Goal: Task Accomplishment & Management: Manage account settings

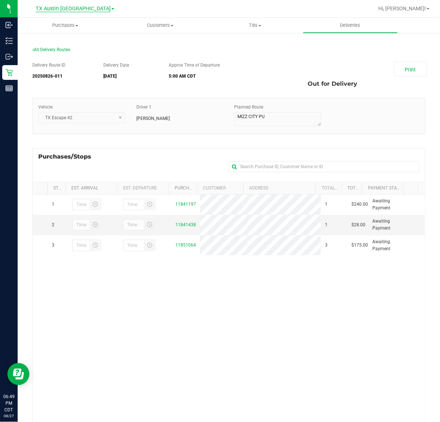
click at [75, 6] on span "TX Austin [GEOGRAPHIC_DATA]" at bounding box center [73, 9] width 75 height 7
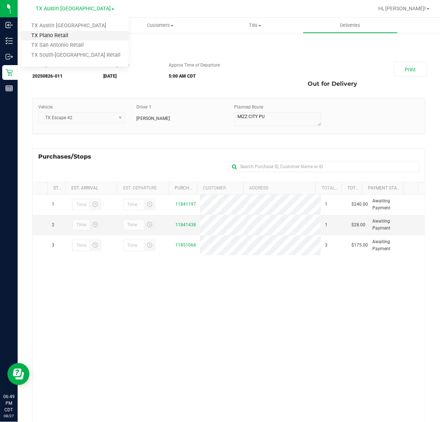
click at [67, 33] on link "TX Plano Retail" at bounding box center [74, 36] width 107 height 10
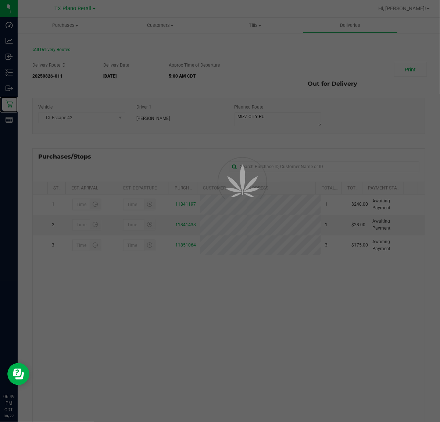
click at [6, 100] on icon at bounding box center [9, 103] width 7 height 7
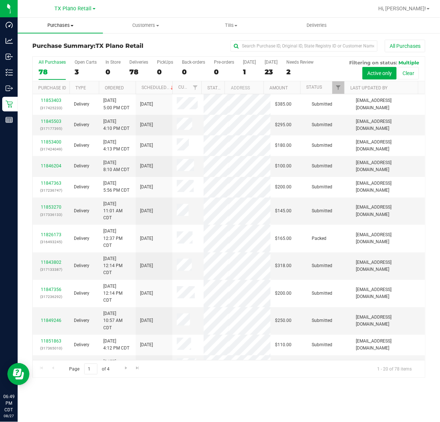
click at [63, 24] on span "Purchases" at bounding box center [60, 25] width 85 height 7
click at [48, 50] on span "Fulfillment" at bounding box center [41, 53] width 46 height 6
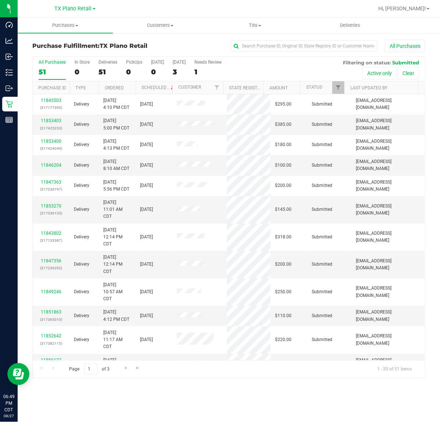
click at [170, 69] on div "All Purchases 51 In Store 0 Deliveries 51 PickUps 0 Today 0 Tomorrow 3 Needs Re…" at bounding box center [229, 69] width 393 height 25
click at [179, 69] on div "3" at bounding box center [179, 72] width 13 height 8
click at [0, 0] on input "Tomorrow 3" at bounding box center [0, 0] width 0 height 0
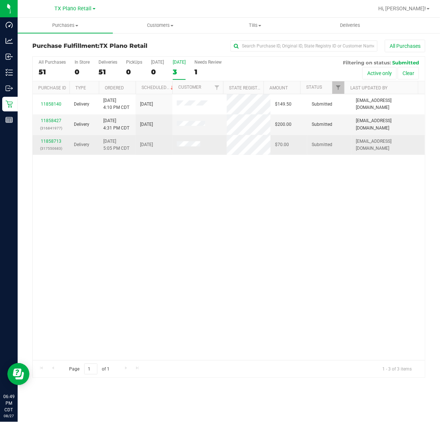
click at [56, 146] on p "(317550683)" at bounding box center [51, 148] width 28 height 7
click at [56, 144] on link "11858713" at bounding box center [51, 141] width 21 height 5
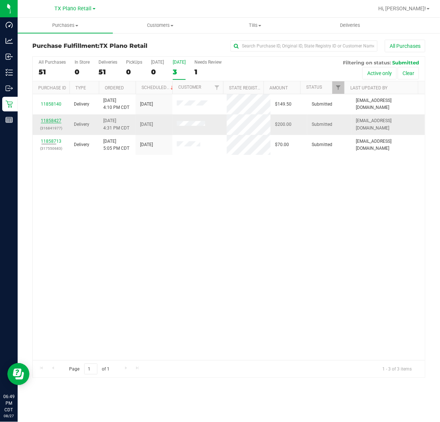
click at [52, 121] on link "11858427" at bounding box center [51, 120] width 21 height 5
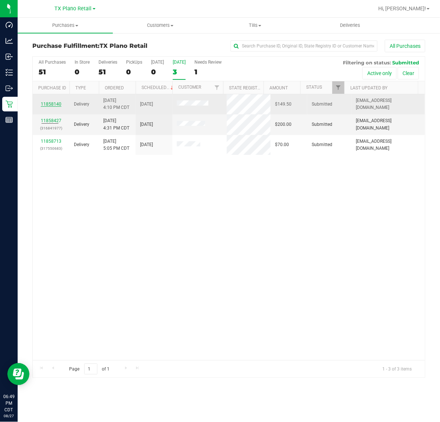
click at [50, 107] on link "11858140" at bounding box center [51, 104] width 21 height 5
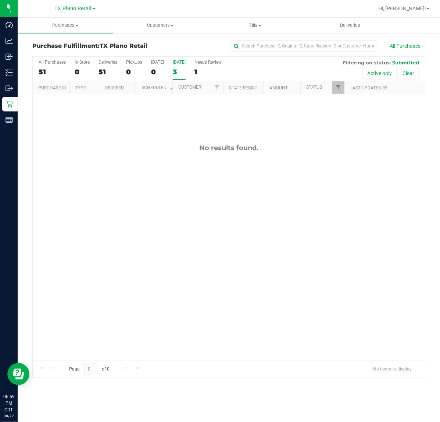
click at [179, 65] on div "[DATE]" at bounding box center [179, 62] width 13 height 5
click at [0, 0] on input "Tomorrow 3" at bounding box center [0, 0] width 0 height 0
click at [60, 8] on span "TX Plano Retail" at bounding box center [73, 9] width 37 height 7
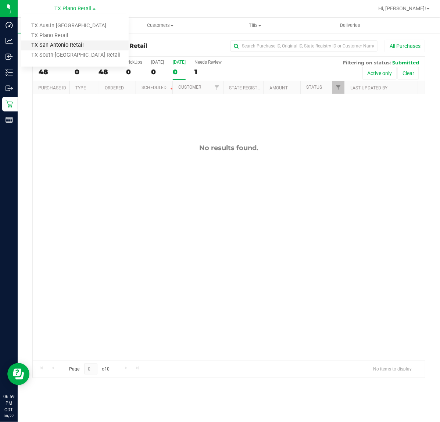
click at [68, 40] on link "TX San Antonio Retail" at bounding box center [74, 45] width 107 height 10
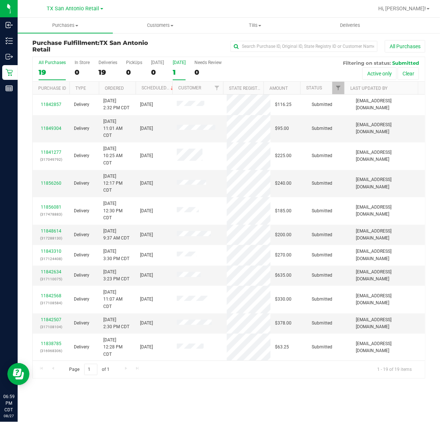
click at [185, 69] on div "1" at bounding box center [179, 72] width 13 height 8
click at [0, 0] on input "Tomorrow 1" at bounding box center [0, 0] width 0 height 0
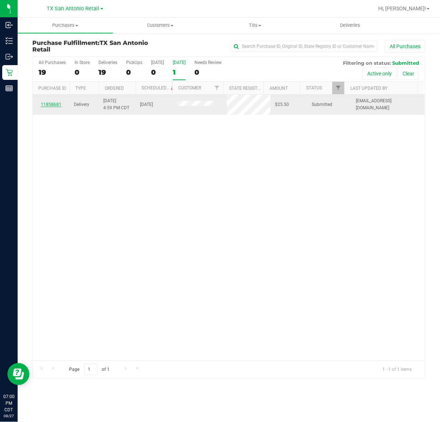
click at [53, 107] on link "11858681" at bounding box center [51, 104] width 21 height 5
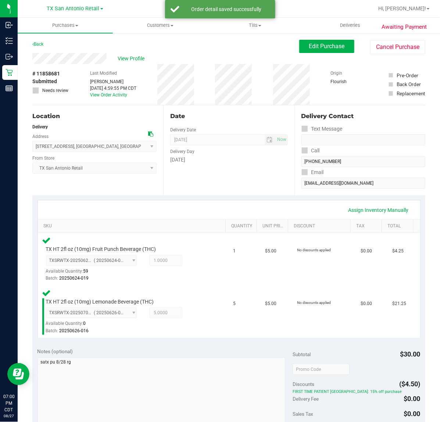
scroll to position [168, 0]
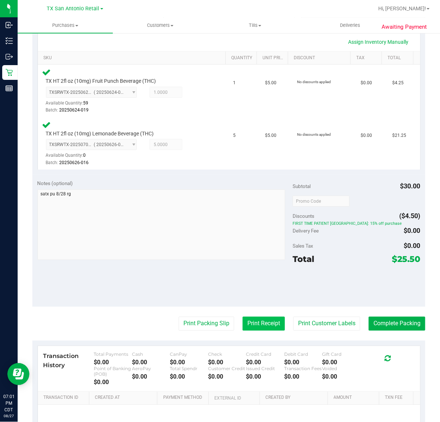
click at [261, 330] on button "Print Receipt" at bounding box center [264, 324] width 42 height 14
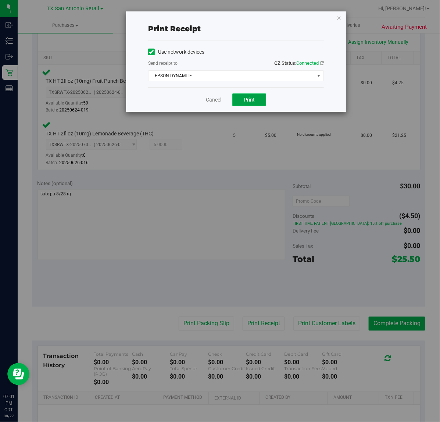
click at [254, 104] on button "Print" at bounding box center [250, 99] width 34 height 13
click at [215, 100] on link "Cancel" at bounding box center [210, 100] width 15 height 8
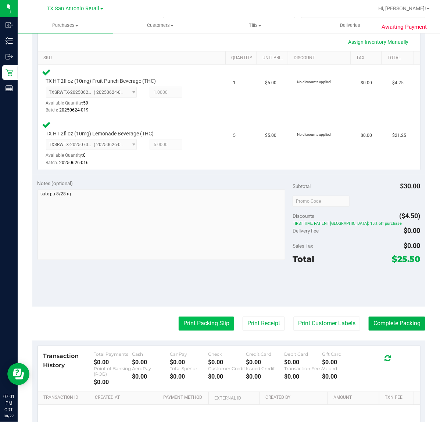
click at [203, 325] on button "Print Packing Slip" at bounding box center [207, 324] width 56 height 14
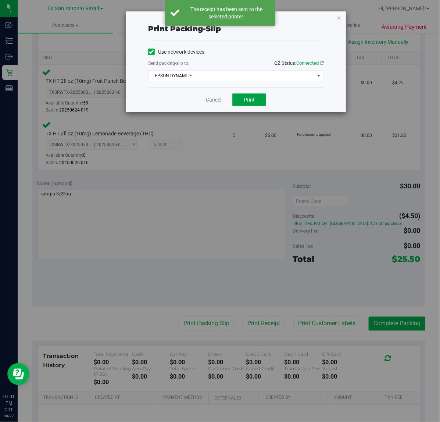
click at [250, 98] on span "Print" at bounding box center [249, 100] width 11 height 6
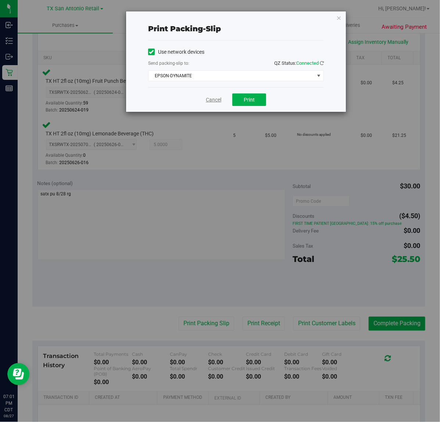
click at [209, 98] on link "Cancel" at bounding box center [213, 100] width 15 height 8
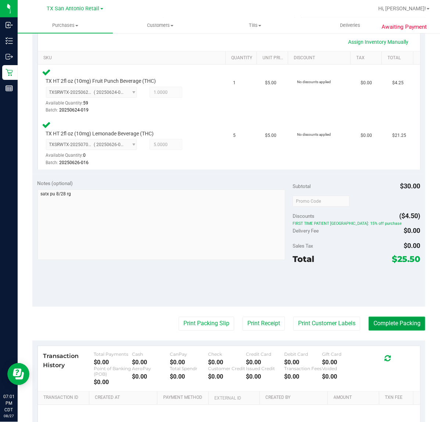
click at [388, 317] on button "Complete Packing" at bounding box center [397, 324] width 57 height 14
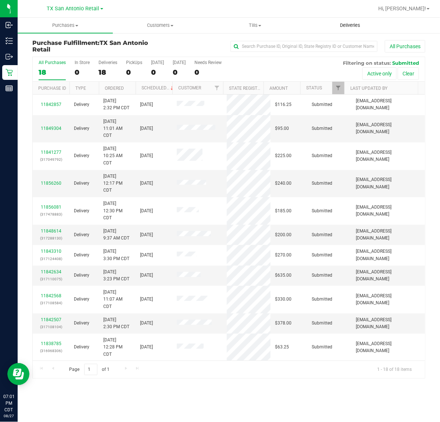
click at [363, 28] on span "Deliveries" at bounding box center [350, 25] width 40 height 7
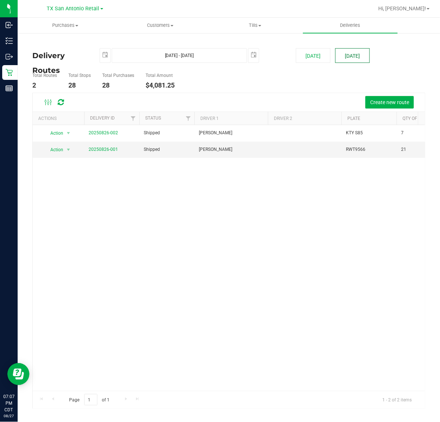
click at [353, 58] on button "[DATE]" at bounding box center [353, 55] width 35 height 15
type input "[DATE] - [DATE]"
type input "[DATE]"
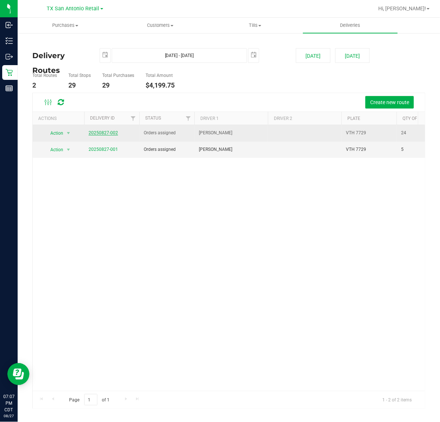
click at [114, 134] on link "20250827-002" at bounding box center [103, 132] width 29 height 5
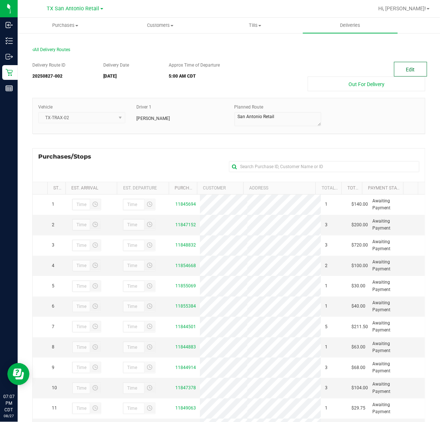
click at [413, 65] on button "Edit" at bounding box center [410, 69] width 33 height 15
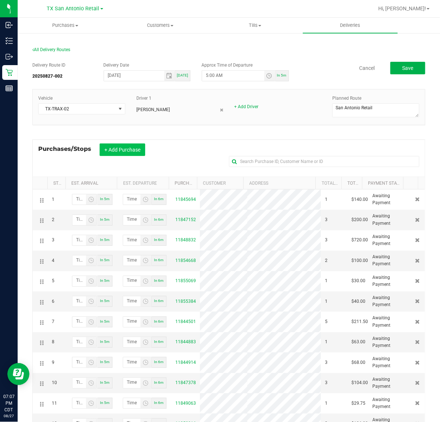
click at [129, 146] on button "+ Add Purchase" at bounding box center [123, 150] width 46 height 13
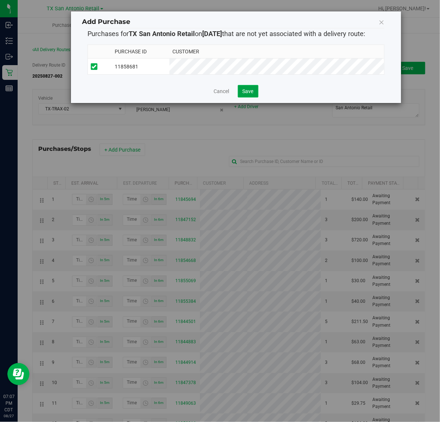
click at [241, 89] on button "Save" at bounding box center [248, 91] width 21 height 13
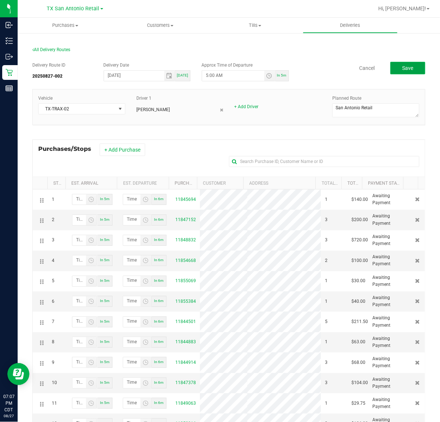
click at [413, 63] on button "Save" at bounding box center [408, 68] width 35 height 13
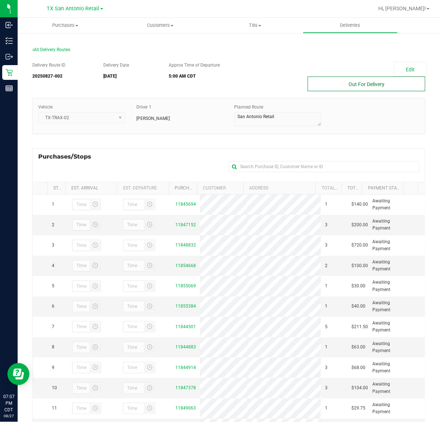
click at [363, 84] on button "Out For Delivery" at bounding box center [367, 84] width 118 height 15
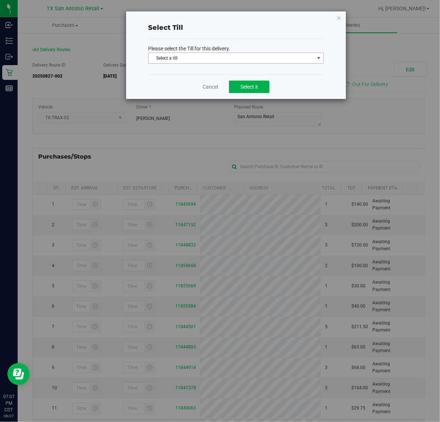
click at [281, 59] on span "Select a till" at bounding box center [232, 58] width 166 height 10
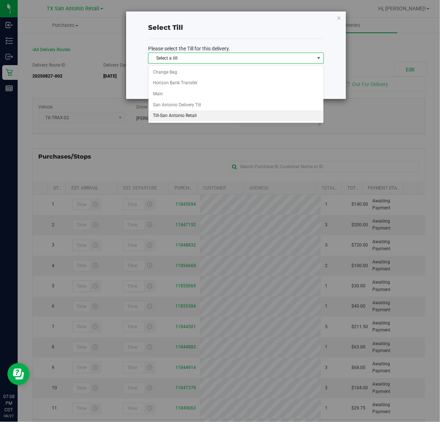
click at [232, 114] on li "Till-San Antonio Retail" at bounding box center [236, 115] width 175 height 11
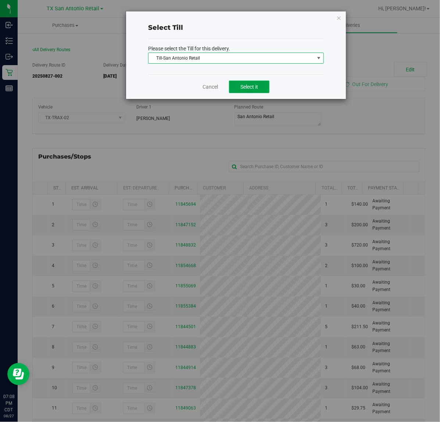
click at [255, 92] on button "Select it" at bounding box center [249, 87] width 40 height 13
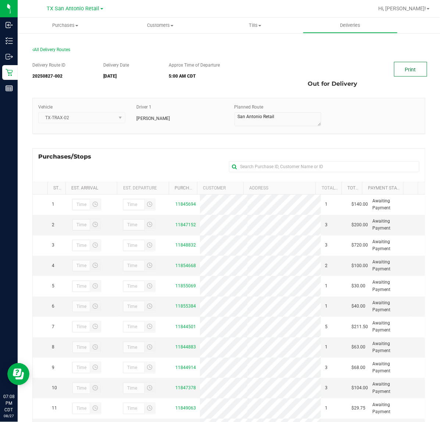
click at [412, 73] on link "Print" at bounding box center [410, 69] width 33 height 15
click at [354, 22] on span "Deliveries" at bounding box center [350, 25] width 40 height 7
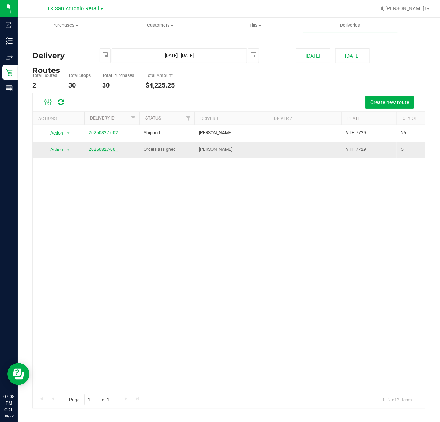
click at [109, 152] on link "20250827-001" at bounding box center [103, 149] width 29 height 5
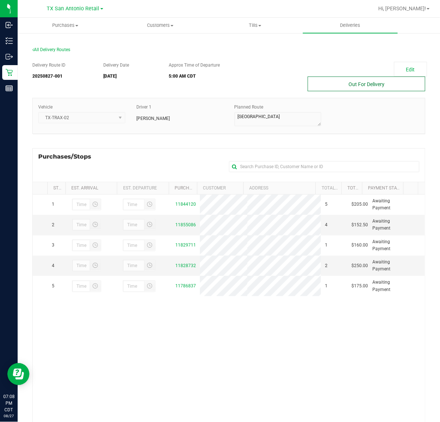
click at [354, 84] on button "Out For Delivery" at bounding box center [367, 84] width 118 height 15
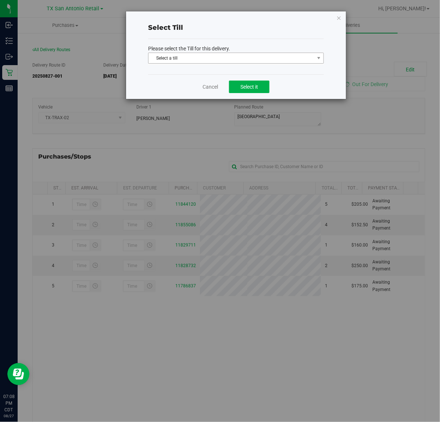
click at [249, 62] on span "Select a till" at bounding box center [232, 58] width 166 height 10
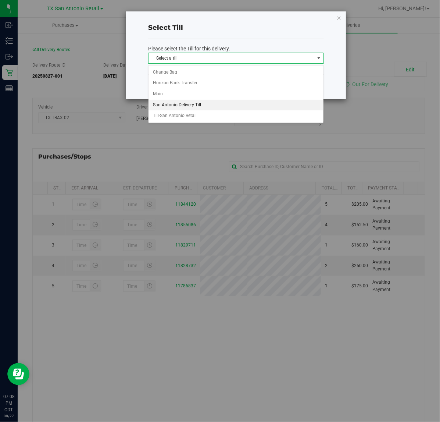
click at [192, 105] on li "San Antonio Delivery Till" at bounding box center [236, 105] width 175 height 11
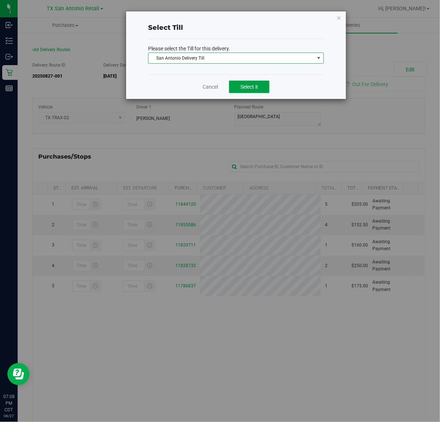
click at [256, 84] on span "Select it" at bounding box center [250, 87] width 18 height 6
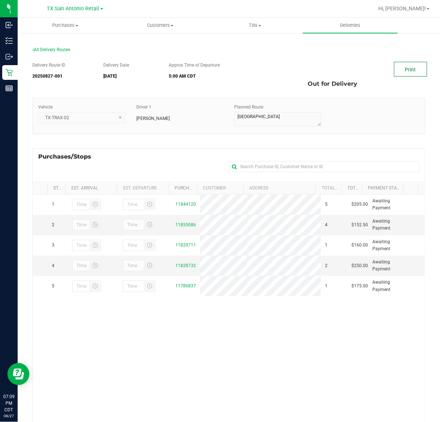
click at [401, 63] on link "Print" at bounding box center [410, 69] width 33 height 15
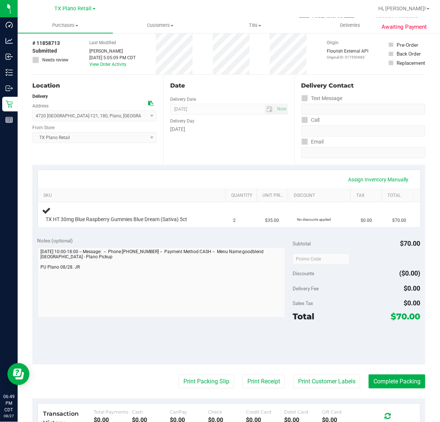
scroll to position [46, 0]
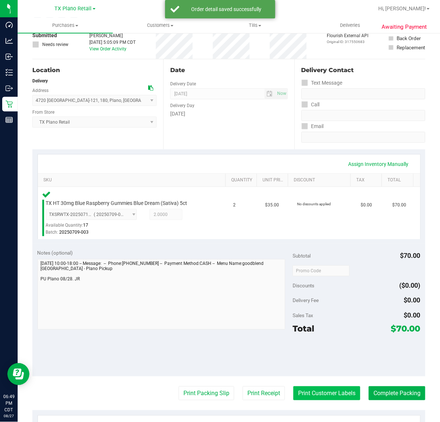
click at [317, 386] on button "Print Customer Labels" at bounding box center [327, 393] width 67 height 14
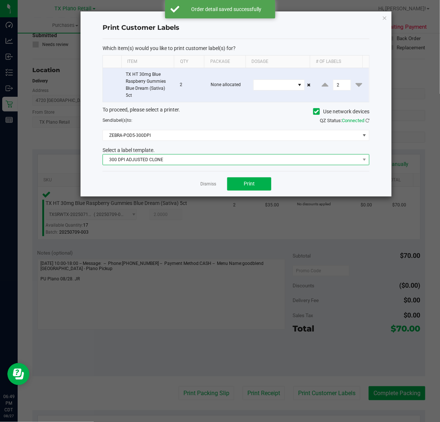
click at [241, 160] on span "300 DPI ADJUSTED CLONE" at bounding box center [231, 160] width 257 height 10
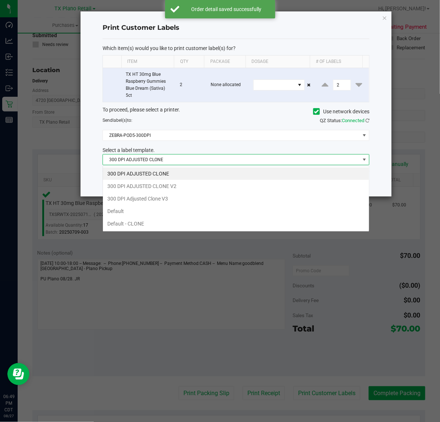
scroll to position [11, 267]
click at [219, 203] on li "300 DPI Adjusted Clone V3" at bounding box center [236, 198] width 266 height 13
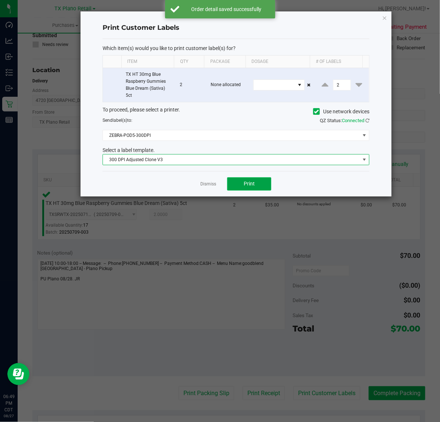
click at [255, 184] on span "Print" at bounding box center [249, 184] width 11 height 6
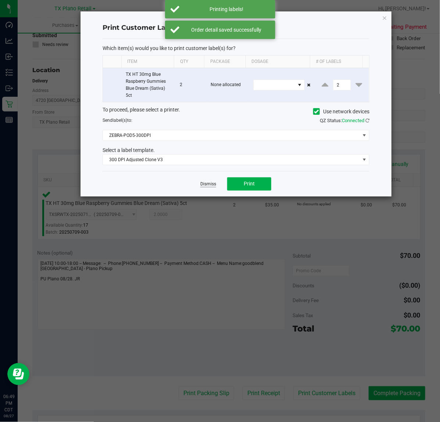
click at [209, 185] on link "Dismiss" at bounding box center [209, 184] width 16 height 6
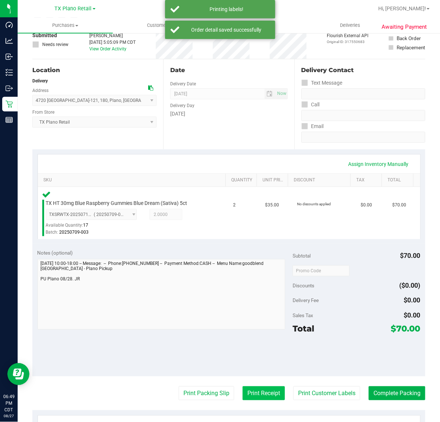
click at [256, 389] on button "Print Receipt" at bounding box center [264, 393] width 42 height 14
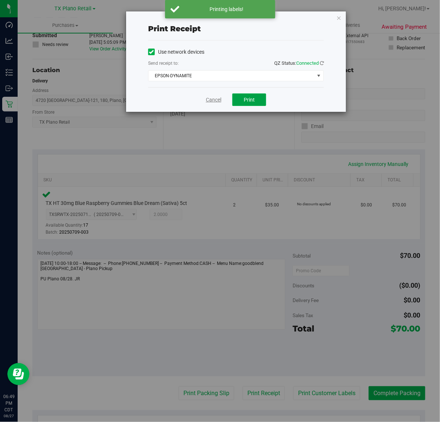
click at [243, 104] on button "Print" at bounding box center [250, 99] width 34 height 13
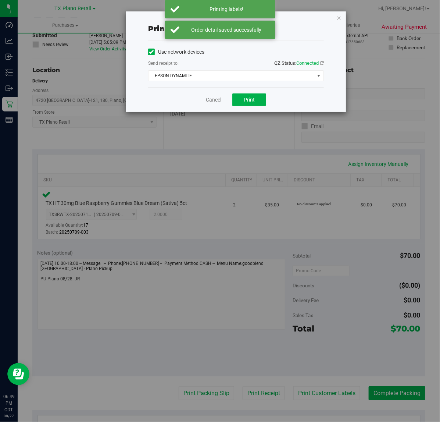
click at [210, 100] on link "Cancel" at bounding box center [213, 100] width 15 height 8
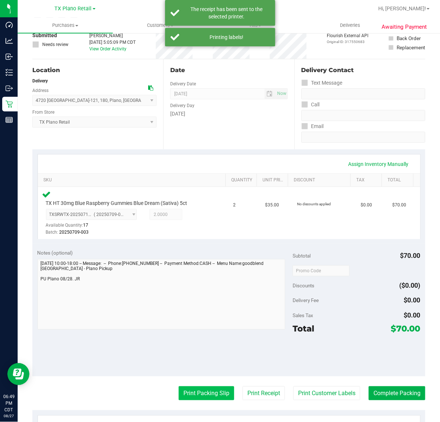
click at [197, 398] on button "Print Packing Slip" at bounding box center [207, 393] width 56 height 14
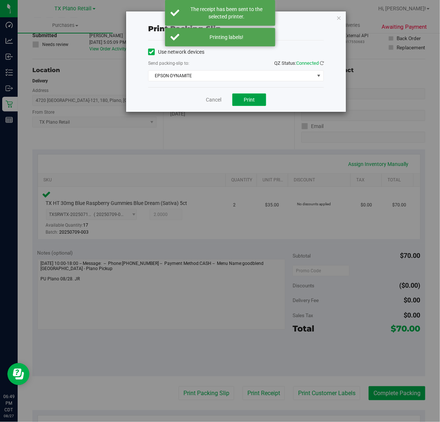
click at [254, 102] on span "Print" at bounding box center [249, 100] width 11 height 6
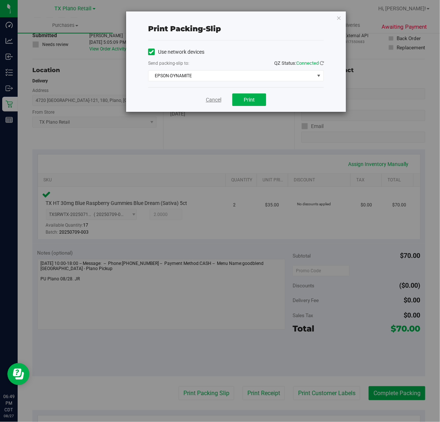
click at [209, 100] on link "Cancel" at bounding box center [213, 100] width 15 height 8
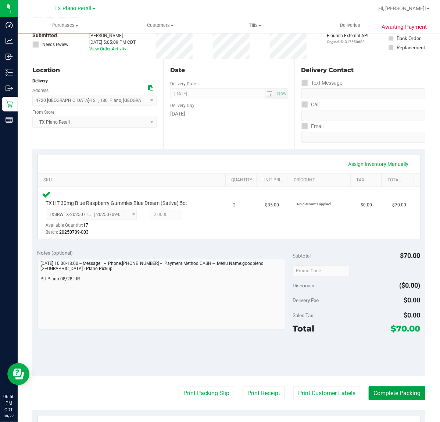
click at [394, 394] on button "Complete Packing" at bounding box center [397, 393] width 57 height 14
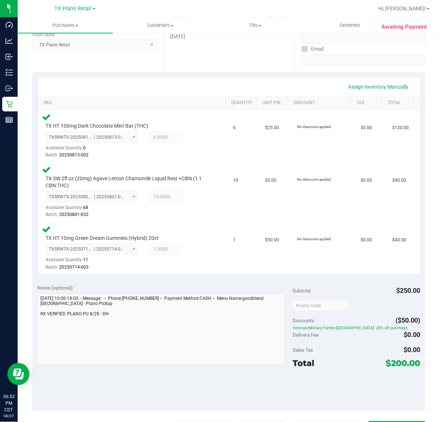
scroll to position [179, 0]
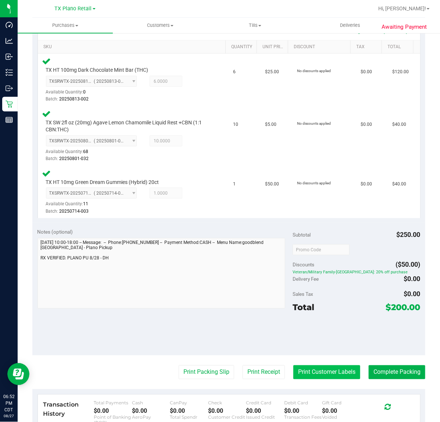
click at [317, 372] on button "Print Customer Labels" at bounding box center [327, 372] width 67 height 14
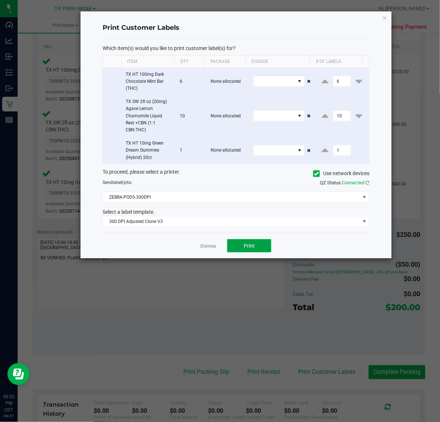
click at [244, 247] on span "Print" at bounding box center [249, 246] width 11 height 6
click at [206, 245] on link "Dismiss" at bounding box center [209, 246] width 16 height 6
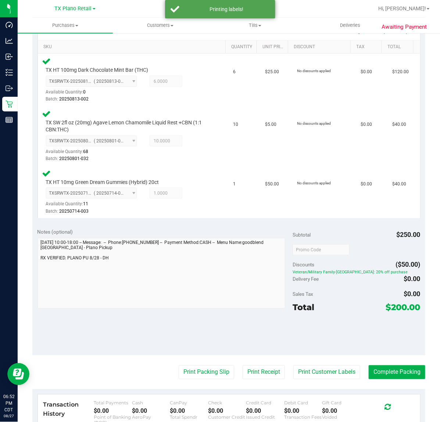
click at [262, 395] on div "Transaction History Total Payments $0.00 Cash $0.00 CanPay $0.00 Check $0.00 Cr…" at bounding box center [229, 418] width 383 height 46
click at [248, 372] on button "Print Receipt" at bounding box center [264, 372] width 42 height 14
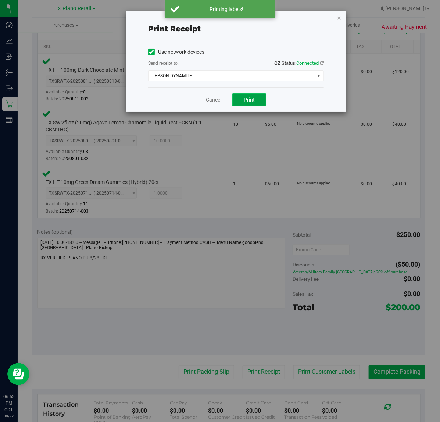
click at [242, 97] on button "Print" at bounding box center [250, 99] width 34 height 13
click at [208, 98] on link "Cancel" at bounding box center [210, 100] width 15 height 8
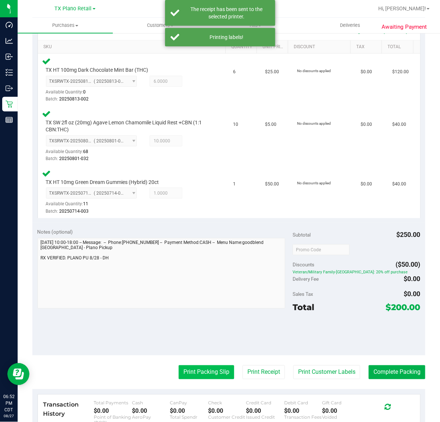
click at [202, 370] on button "Print Packing Slip" at bounding box center [207, 372] width 56 height 14
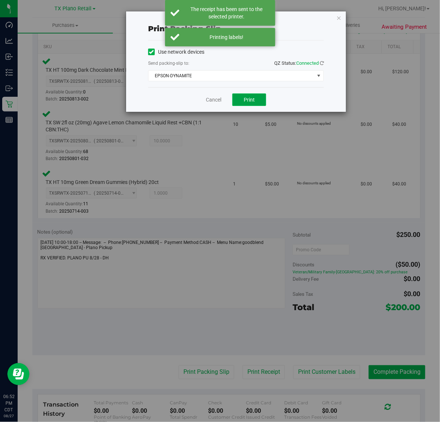
click at [249, 97] on span "Print" at bounding box center [249, 100] width 11 height 6
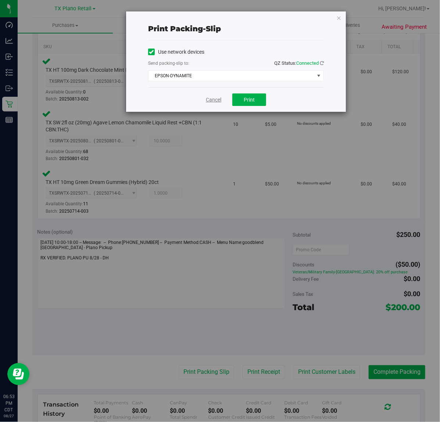
click at [218, 100] on link "Cancel" at bounding box center [213, 100] width 15 height 8
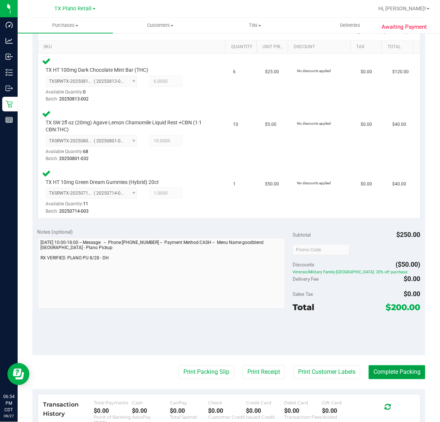
click at [385, 368] on button "Complete Packing" at bounding box center [397, 372] width 57 height 14
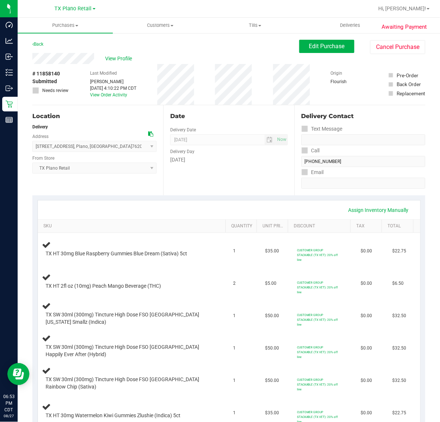
scroll to position [0, 0]
click at [124, 58] on span "View Profile" at bounding box center [119, 58] width 29 height 8
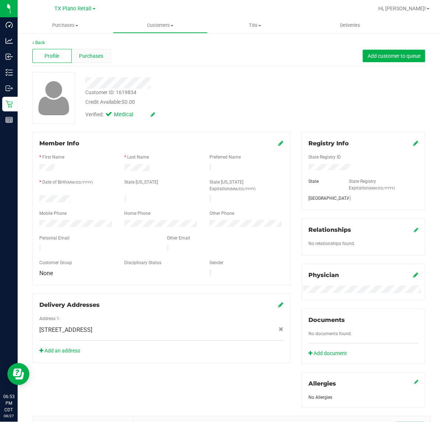
click at [99, 60] on div "Purchases" at bounding box center [91, 56] width 39 height 14
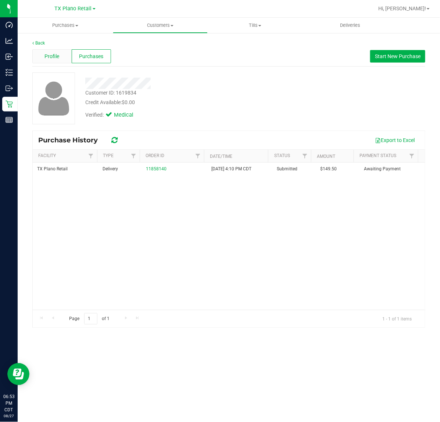
click at [54, 58] on span "Profile" at bounding box center [52, 57] width 15 height 8
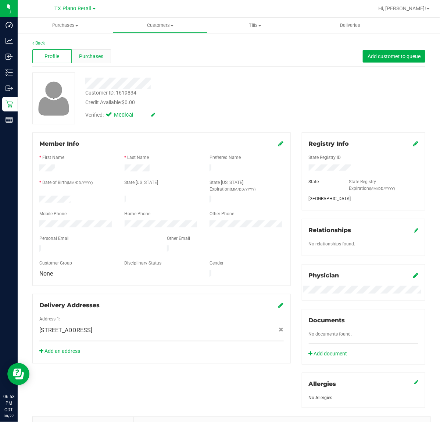
click at [96, 63] on div "Purchases" at bounding box center [91, 56] width 39 height 14
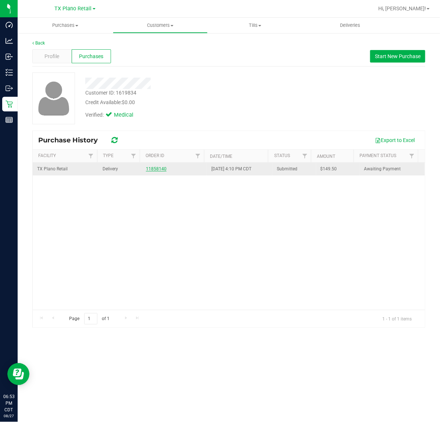
click at [153, 170] on link "11858140" at bounding box center [156, 168] width 21 height 5
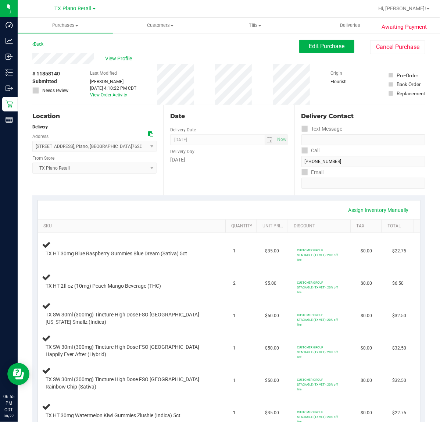
click at [297, 39] on div "Awaiting Payment Back Edit Purchase Cancel Purchase View Profile # 11858140 Sub…" at bounding box center [229, 393] width 423 height 723
click at [300, 40] on button "Edit Purchase" at bounding box center [327, 46] width 55 height 13
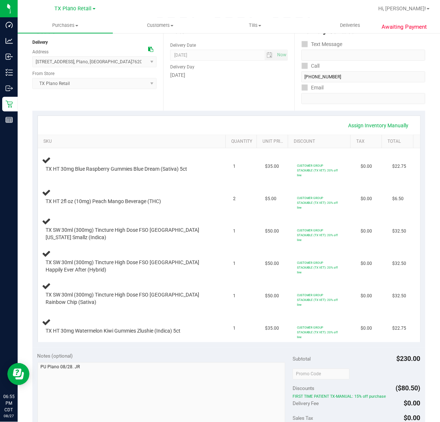
scroll to position [92, 0]
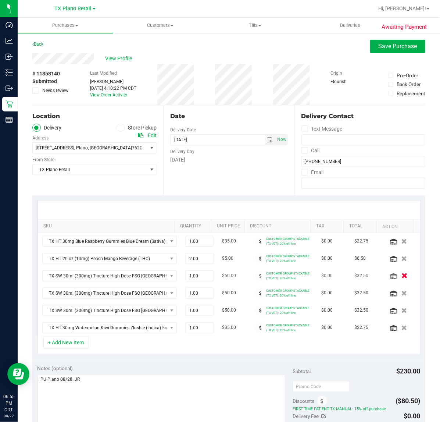
click at [399, 274] on button "button" at bounding box center [405, 276] width 13 height 8
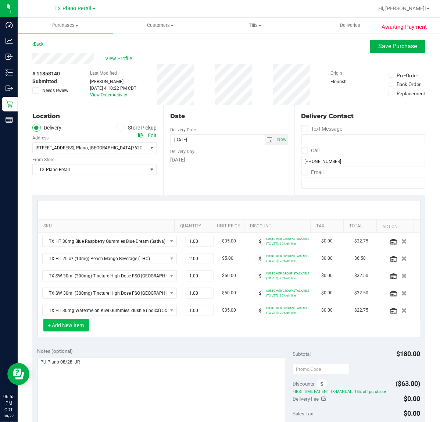
click at [72, 324] on button "+ Add New Item" at bounding box center [66, 325] width 46 height 13
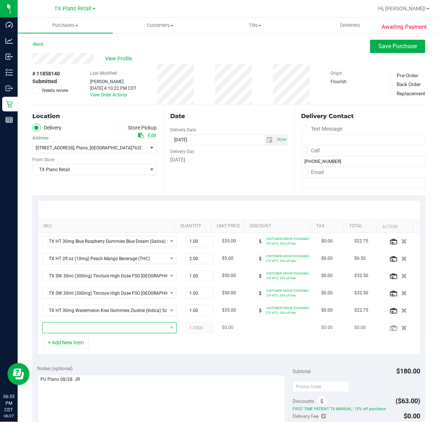
click at [106, 326] on span "NO DATA FOUND" at bounding box center [105, 328] width 125 height 10
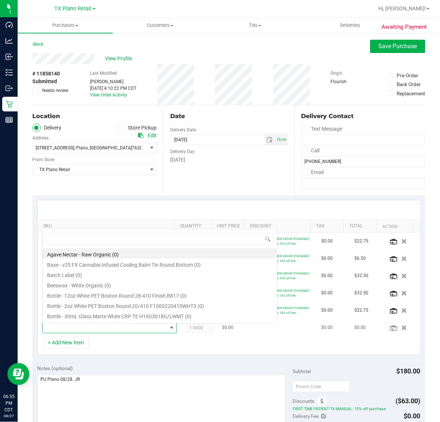
scroll to position [11, 114]
type input "grape"
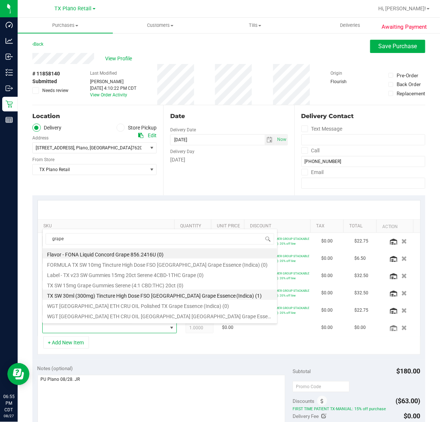
click at [124, 299] on li "TX SW 30ml (300mg) Tincture High Dose FSO [GEOGRAPHIC_DATA] Grape Essence (Indi…" at bounding box center [160, 295] width 235 height 10
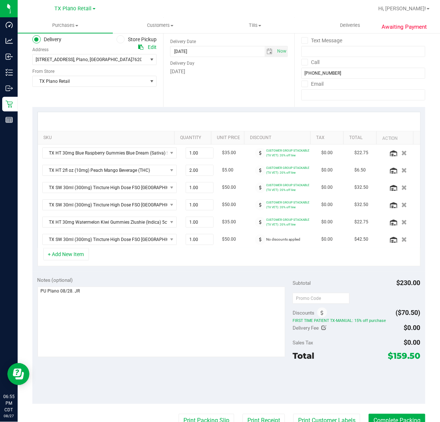
scroll to position [92, 0]
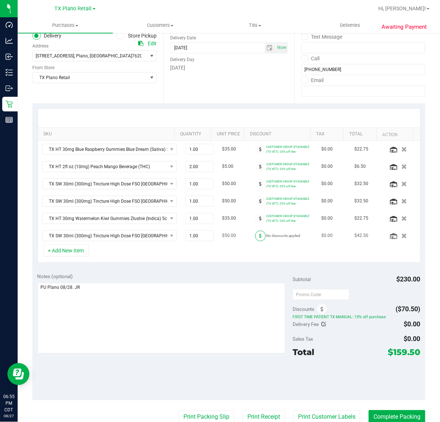
click at [255, 235] on span at bounding box center [260, 236] width 11 height 11
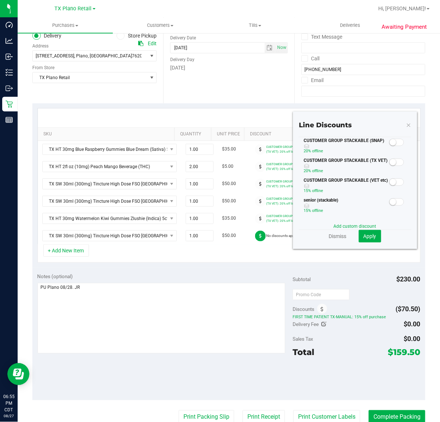
click at [390, 178] on div at bounding box center [397, 181] width 15 height 9
click at [386, 167] on div "CUSTOMER GROUP STACKABLE (TX VET) 20% off line" at bounding box center [355, 167] width 113 height 20
click at [390, 165] on small at bounding box center [393, 162] width 7 height 7
click at [364, 238] on span "Apply" at bounding box center [370, 236] width 13 height 6
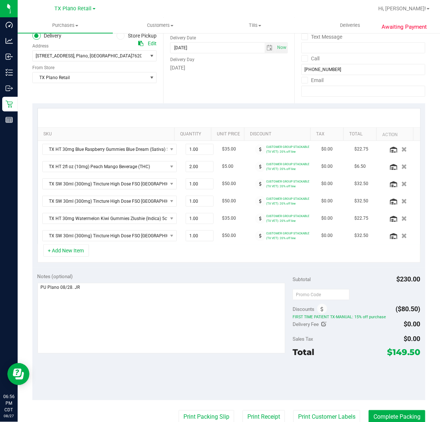
scroll to position [0, 0]
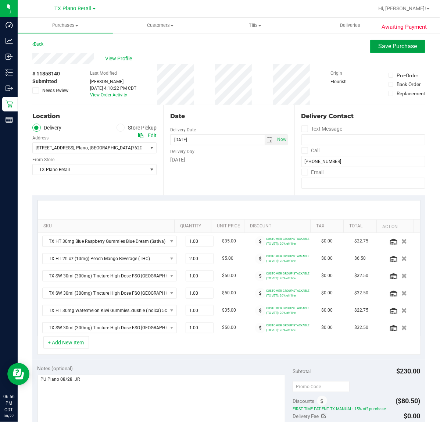
click at [384, 47] on span "Save Purchase" at bounding box center [398, 46] width 39 height 7
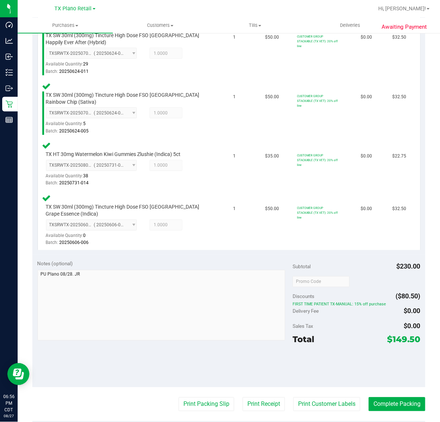
scroll to position [322, 0]
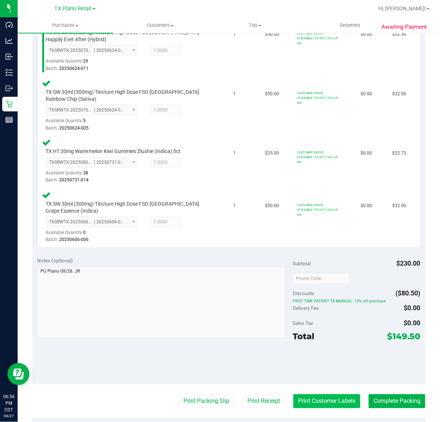
click at [312, 400] on button "Print Customer Labels" at bounding box center [327, 401] width 67 height 14
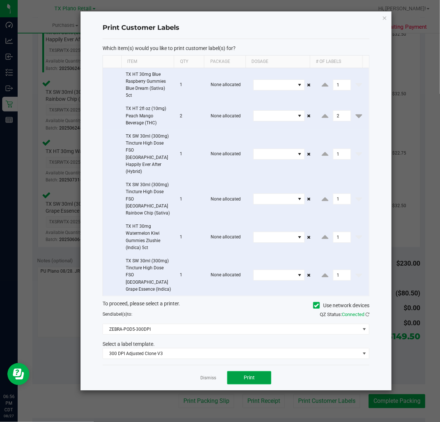
click at [238, 371] on button "Print" at bounding box center [249, 377] width 44 height 13
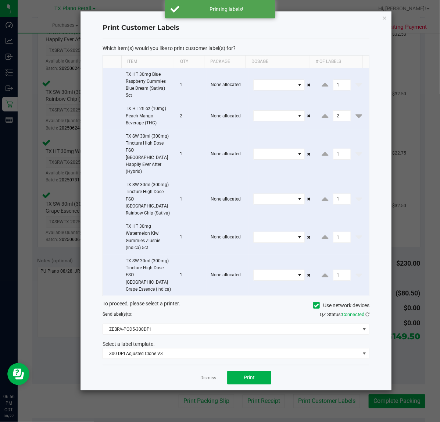
drag, startPoint x: 209, startPoint y: 351, endPoint x: 235, endPoint y: 380, distance: 38.8
click at [210, 375] on link "Dismiss" at bounding box center [209, 378] width 16 height 6
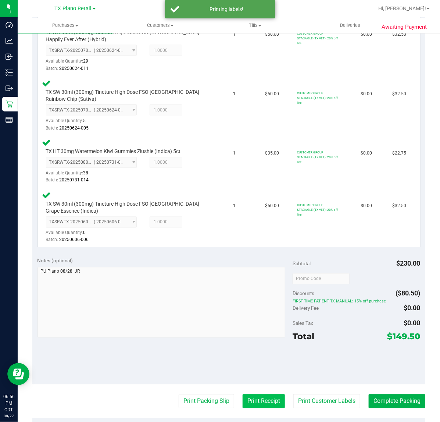
click at [243, 394] on button "Print Receipt" at bounding box center [264, 401] width 42 height 14
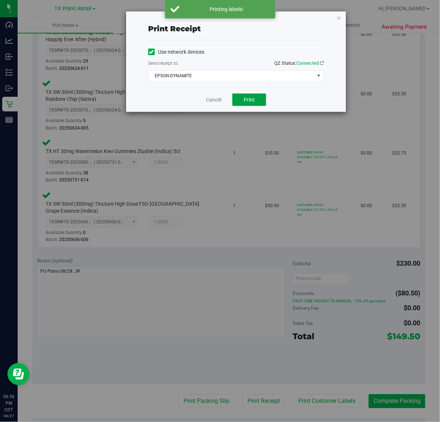
click at [242, 94] on button "Print" at bounding box center [250, 99] width 34 height 13
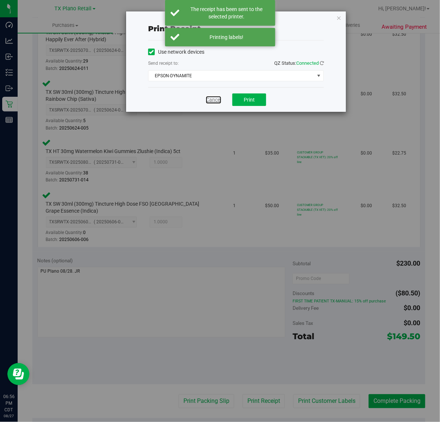
click at [220, 102] on link "Cancel" at bounding box center [213, 100] width 15 height 8
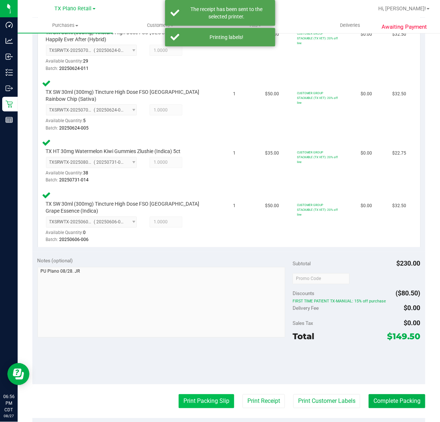
click at [192, 399] on button "Print Packing Slip" at bounding box center [207, 401] width 56 height 14
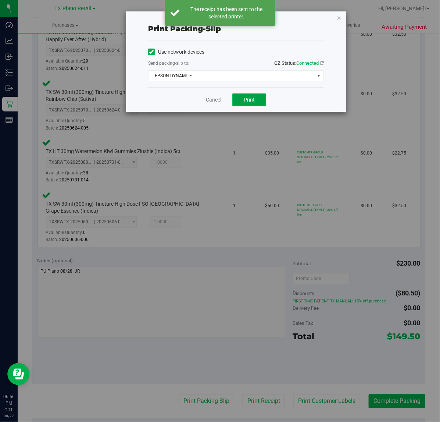
click at [240, 101] on button "Print" at bounding box center [250, 99] width 34 height 13
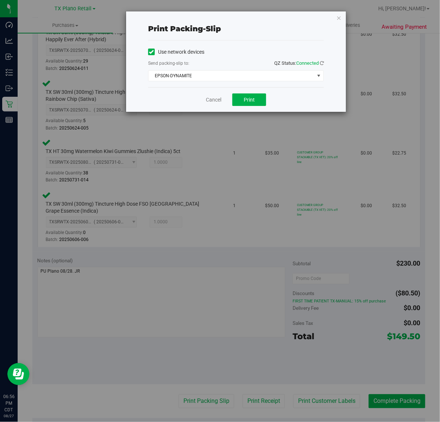
click at [195, 106] on div "Cancel Print" at bounding box center [236, 99] width 176 height 25
click at [210, 100] on link "Cancel" at bounding box center [213, 100] width 15 height 8
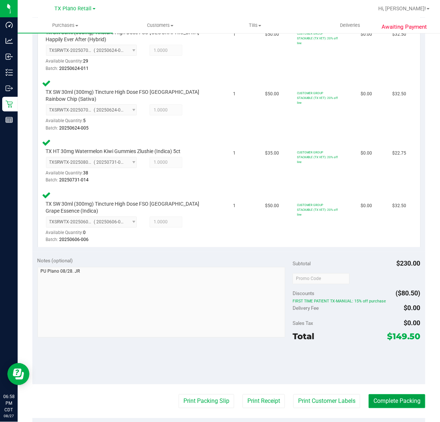
click at [399, 399] on button "Complete Packing" at bounding box center [397, 401] width 57 height 14
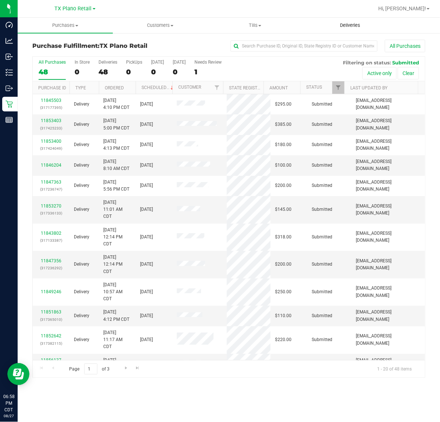
click at [362, 25] on span "Deliveries" at bounding box center [350, 25] width 40 height 7
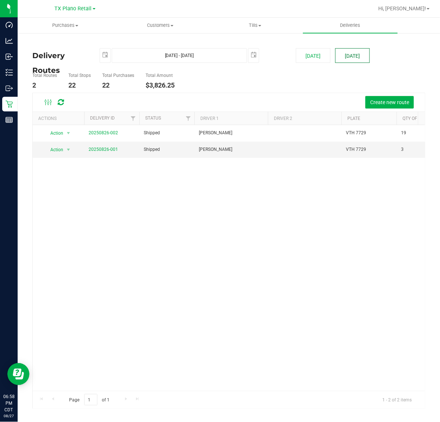
click at [349, 56] on button "[DATE]" at bounding box center [353, 55] width 35 height 15
type input "[DATE] - [DATE]"
type input "[DATE]"
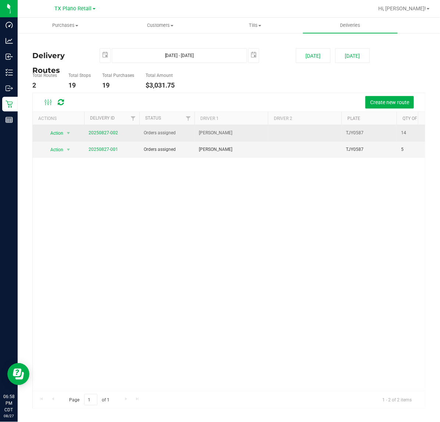
click at [114, 135] on span "20250827-002" at bounding box center [103, 133] width 29 height 7
click at [114, 135] on link "20250827-002" at bounding box center [103, 132] width 29 height 5
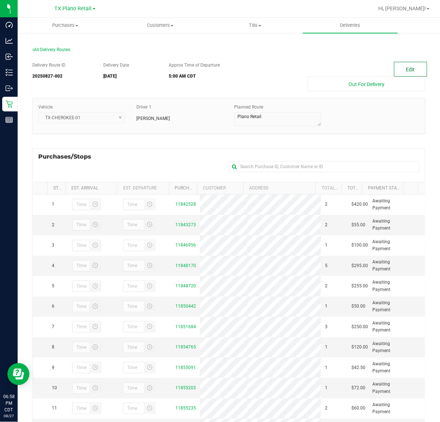
click at [404, 72] on button "Edit" at bounding box center [410, 69] width 33 height 15
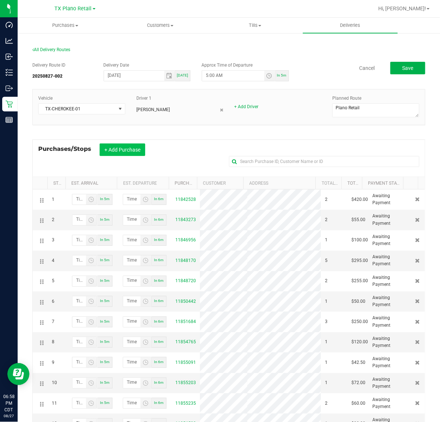
click at [131, 153] on button "+ Add Purchase" at bounding box center [123, 150] width 46 height 13
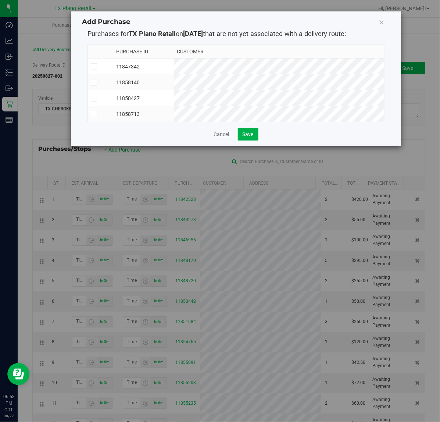
click at [174, 75] on td "11858140" at bounding box center [143, 82] width 61 height 16
click at [174, 72] on td "11847342" at bounding box center [143, 67] width 61 height 16
click at [174, 96] on td "11858427" at bounding box center [143, 98] width 61 height 16
click at [174, 113] on td "11858713" at bounding box center [143, 114] width 61 height 16
click at [243, 137] on span "Save" at bounding box center [248, 134] width 11 height 6
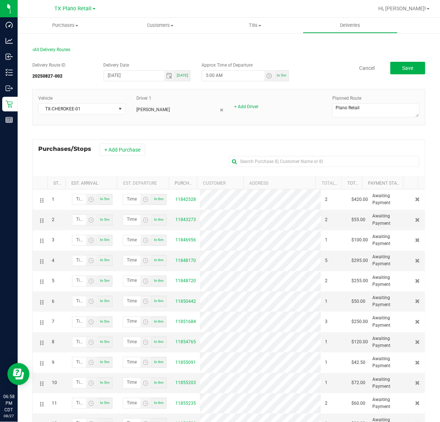
click at [404, 75] on div "Delivery Route ID 20250827-002 Delivery Date [DATE] [DATE] Approx Time of Depar…" at bounding box center [228, 72] width 393 height 21
click at [407, 66] on span "Save" at bounding box center [408, 68] width 11 height 6
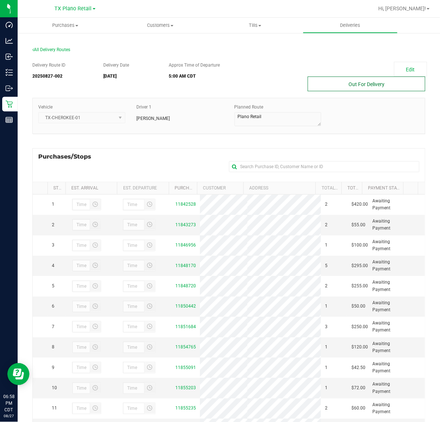
click at [394, 86] on button "Out For Delivery" at bounding box center [367, 84] width 118 height 15
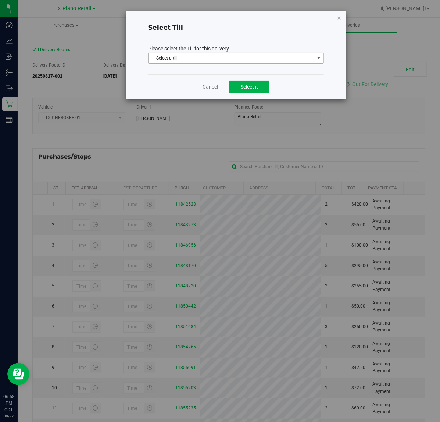
click at [305, 59] on span "Select a till" at bounding box center [232, 58] width 166 height 10
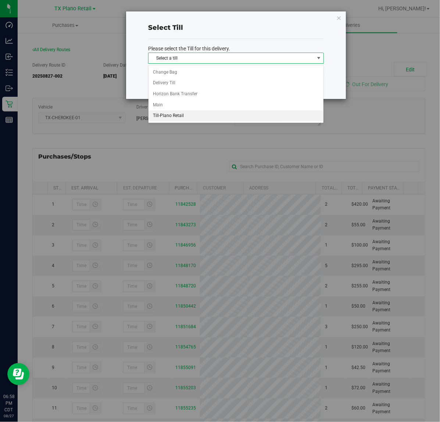
click at [234, 113] on li "Till-Plano Retail" at bounding box center [236, 115] width 175 height 11
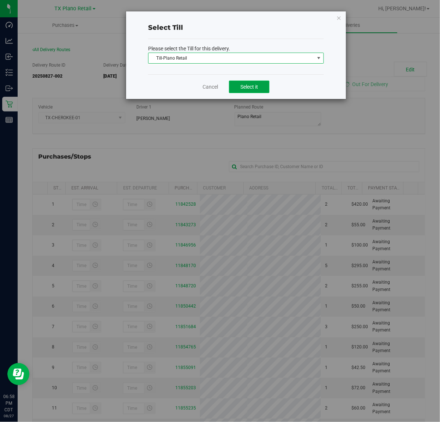
click at [249, 85] on span "Select it" at bounding box center [250, 87] width 18 height 6
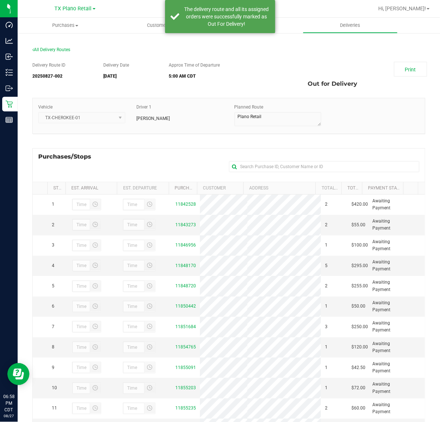
click at [383, 59] on div "Delivery Route ID 20250827-002 Delivery Date [DATE] Approx Time of Departure 5:…" at bounding box center [228, 270] width 393 height 428
click at [399, 66] on link "Print" at bounding box center [410, 69] width 33 height 15
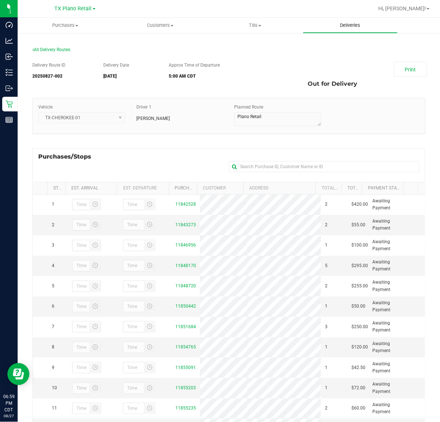
click at [344, 22] on span "Deliveries" at bounding box center [350, 25] width 40 height 7
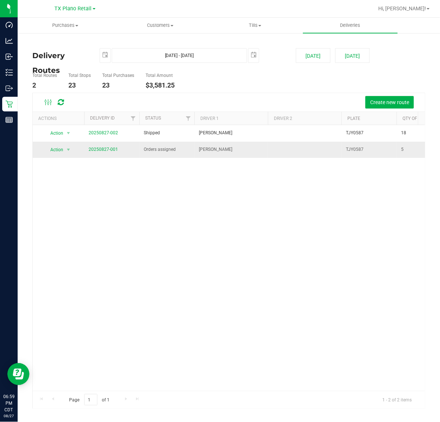
click at [105, 146] on span "20250827-001" at bounding box center [103, 149] width 29 height 7
click at [105, 148] on link "20250827-001" at bounding box center [103, 149] width 29 height 5
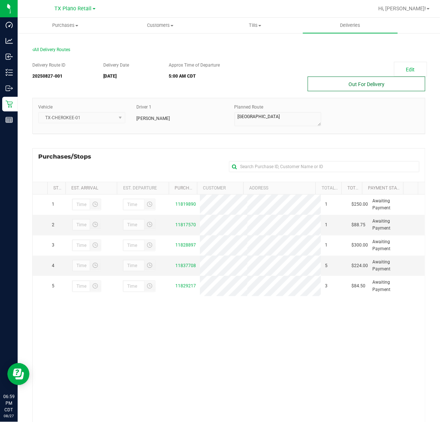
click at [332, 85] on button "Out For Delivery" at bounding box center [367, 84] width 118 height 15
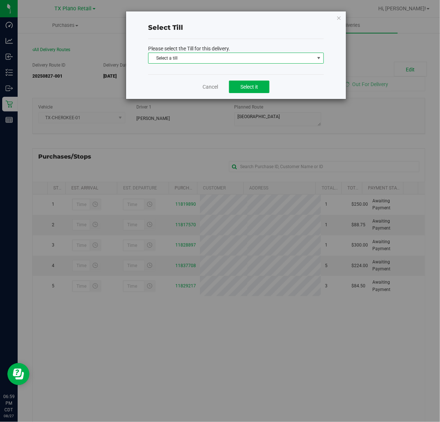
click at [273, 56] on span "Select a till" at bounding box center [232, 58] width 166 height 10
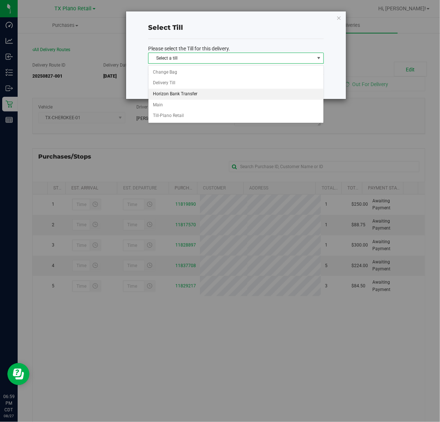
click at [227, 89] on li "Horizon Bank Transfer" at bounding box center [236, 94] width 175 height 11
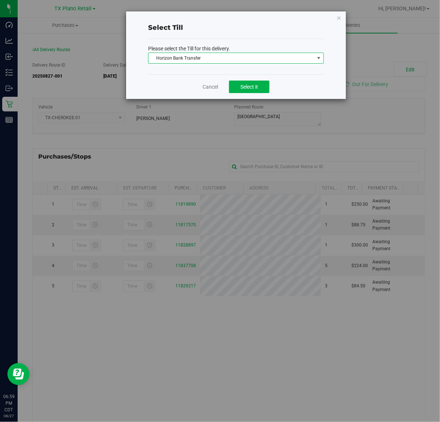
click at [240, 59] on span "Horizon Bank Transfer" at bounding box center [232, 58] width 166 height 10
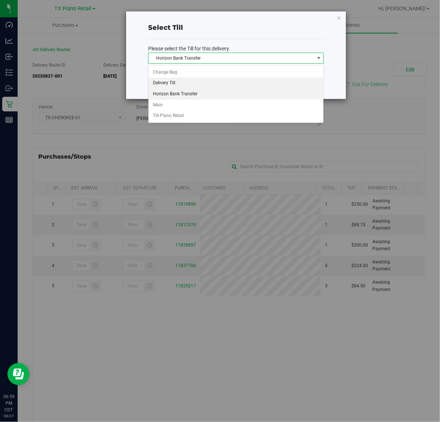
click at [213, 81] on li "Delivery Till" at bounding box center [236, 83] width 175 height 11
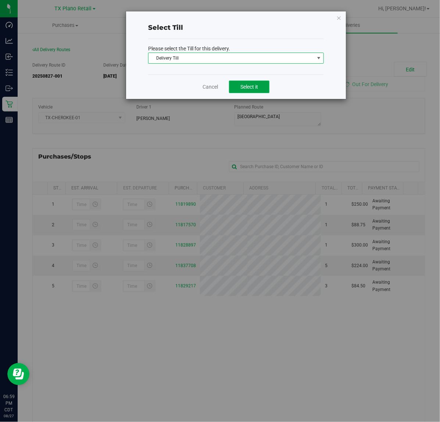
click at [255, 86] on span "Select it" at bounding box center [250, 87] width 18 height 6
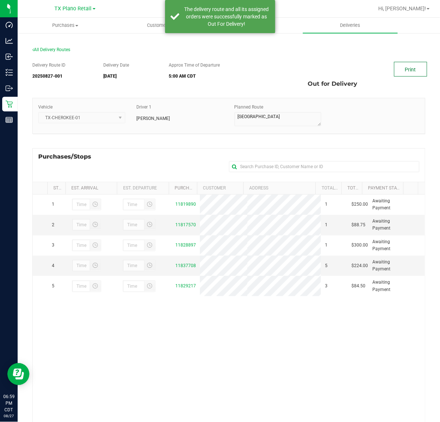
click at [394, 67] on link "Print" at bounding box center [410, 69] width 33 height 15
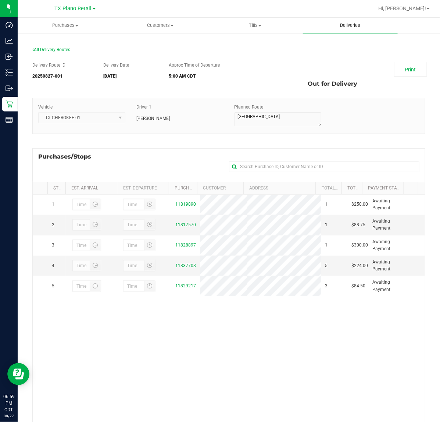
click at [345, 18] on uib-tab-heading "Deliveries" at bounding box center [350, 25] width 95 height 15
